Goal: Information Seeking & Learning: Learn about a topic

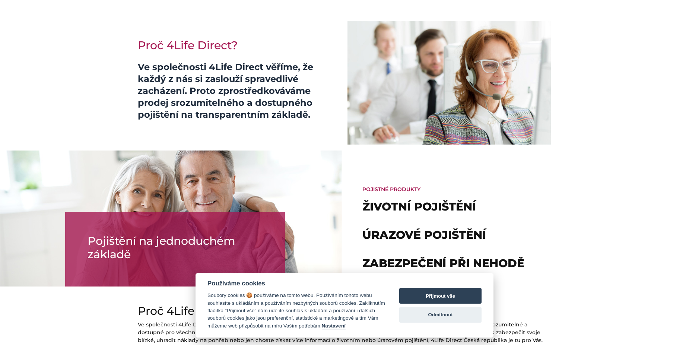
scroll to position [484, 0]
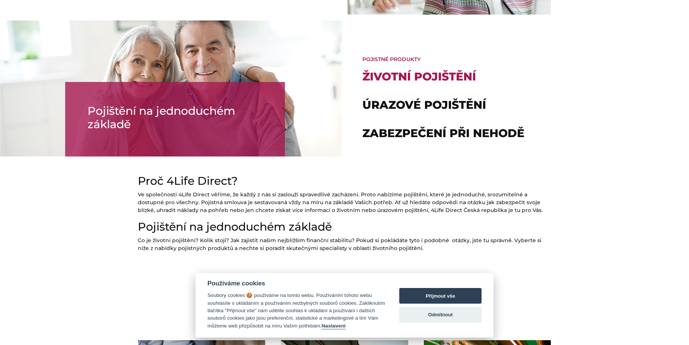
click at [416, 75] on link "Životní pojištění" at bounding box center [419, 77] width 114 height 14
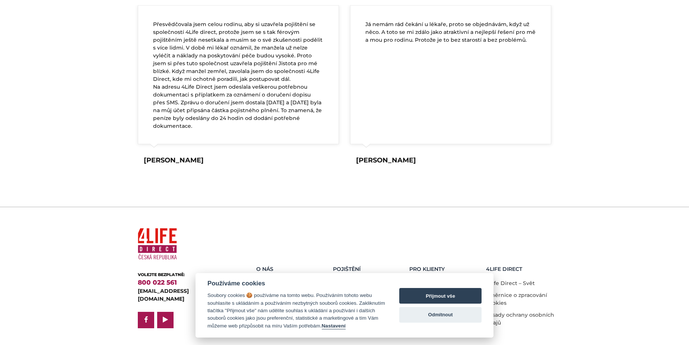
scroll to position [1411, 0]
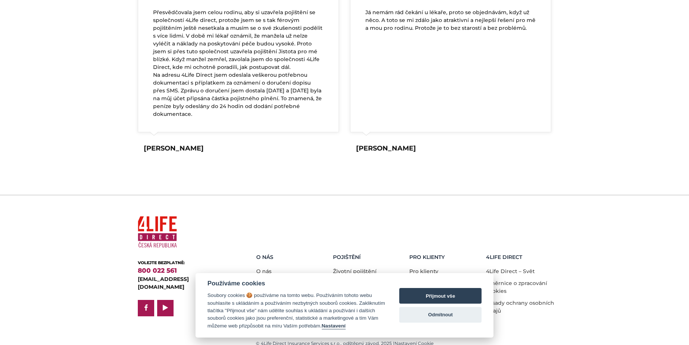
click at [264, 254] on h5 "O nás" at bounding box center [291, 257] width 71 height 6
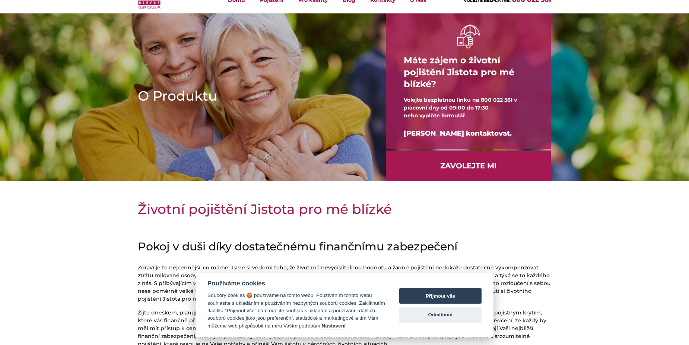
scroll to position [0, 0]
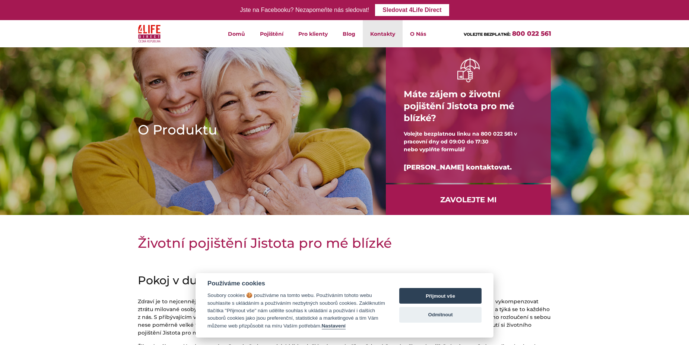
click at [377, 31] on link "Kontakty" at bounding box center [383, 33] width 40 height 27
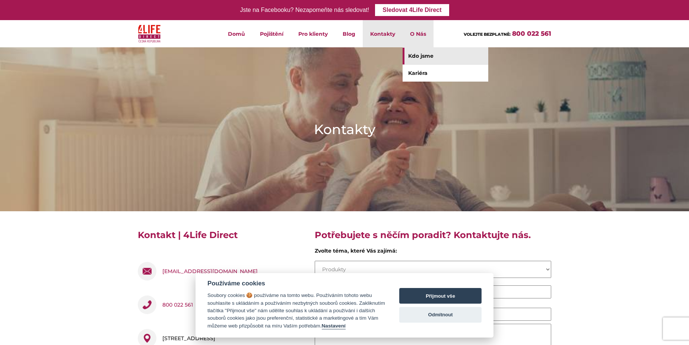
click at [417, 55] on link "Kdo jsme" at bounding box center [445, 56] width 86 height 17
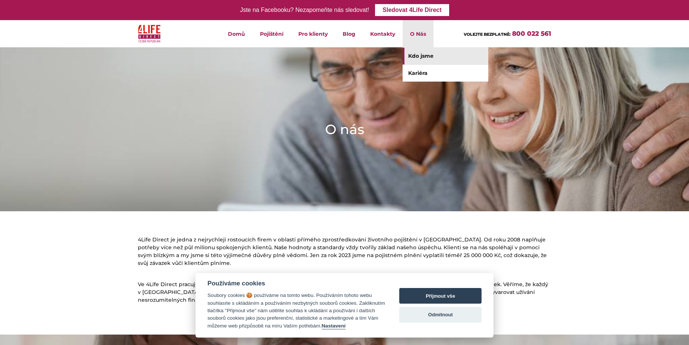
click at [418, 55] on link "Kdo jsme" at bounding box center [445, 56] width 86 height 17
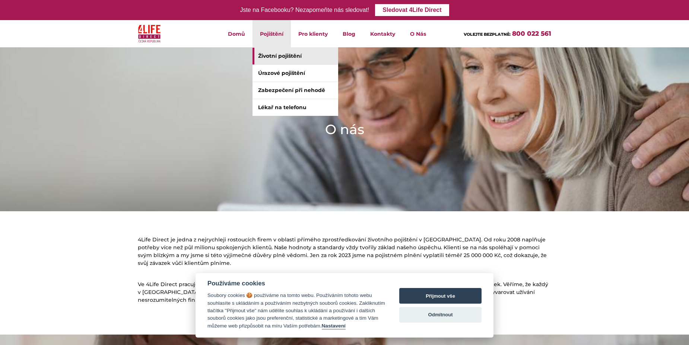
click at [288, 54] on link "Životní pojištění" at bounding box center [295, 56] width 86 height 17
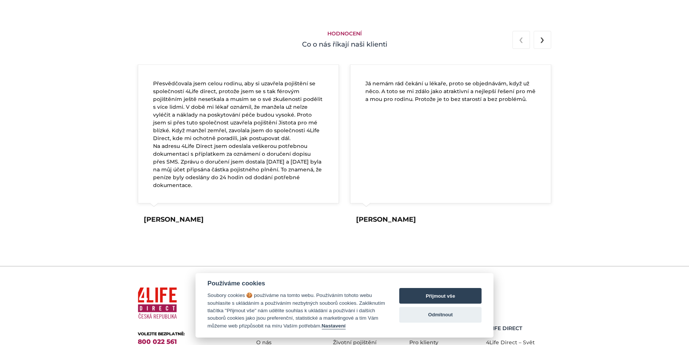
scroll to position [1411, 0]
